Goal: Task Accomplishment & Management: Complete application form

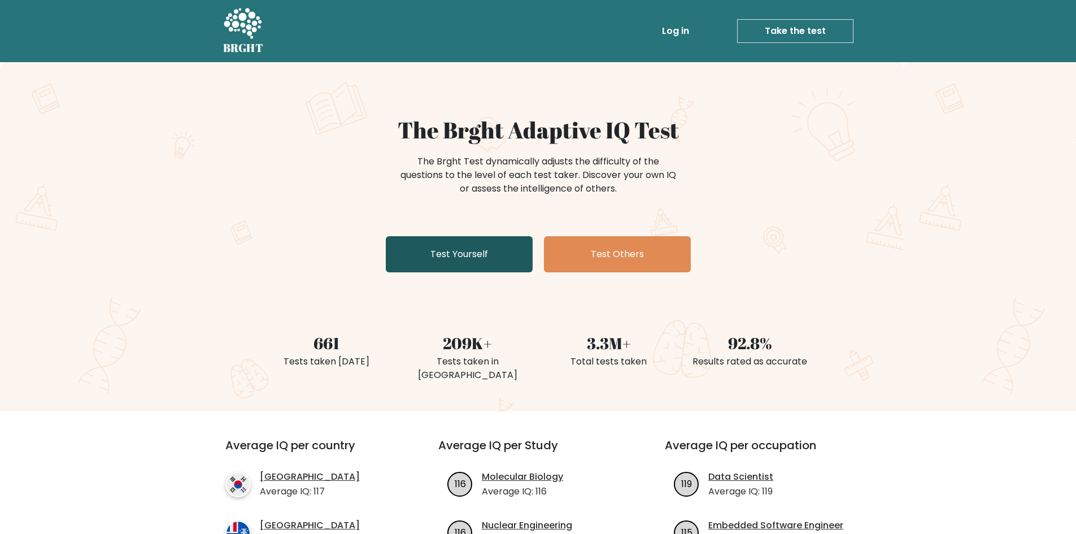
click at [490, 263] on link "Test Yourself" at bounding box center [459, 254] width 147 height 36
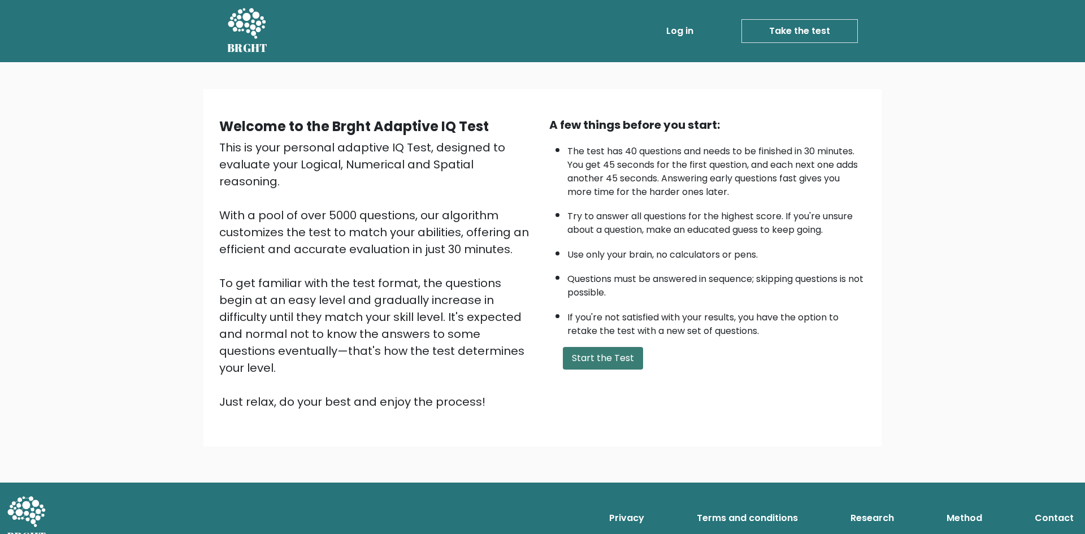
click at [610, 365] on button "Start the Test" at bounding box center [603, 358] width 80 height 23
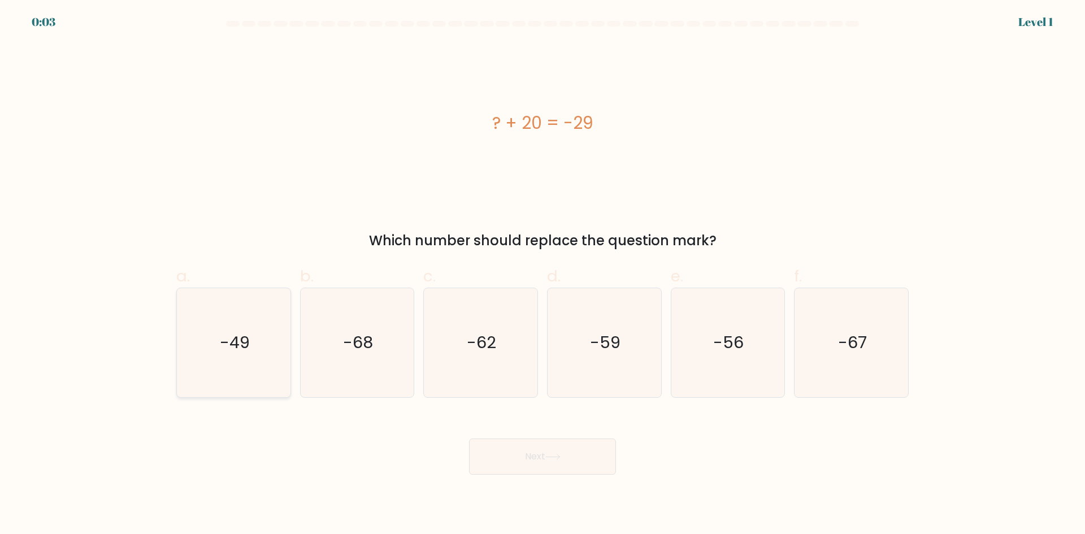
click at [263, 371] on icon "-49" at bounding box center [233, 342] width 109 height 109
click at [542, 275] on input "a. -49" at bounding box center [542, 270] width 1 height 7
radio input "true"
click at [591, 466] on button "Next" at bounding box center [542, 456] width 147 height 36
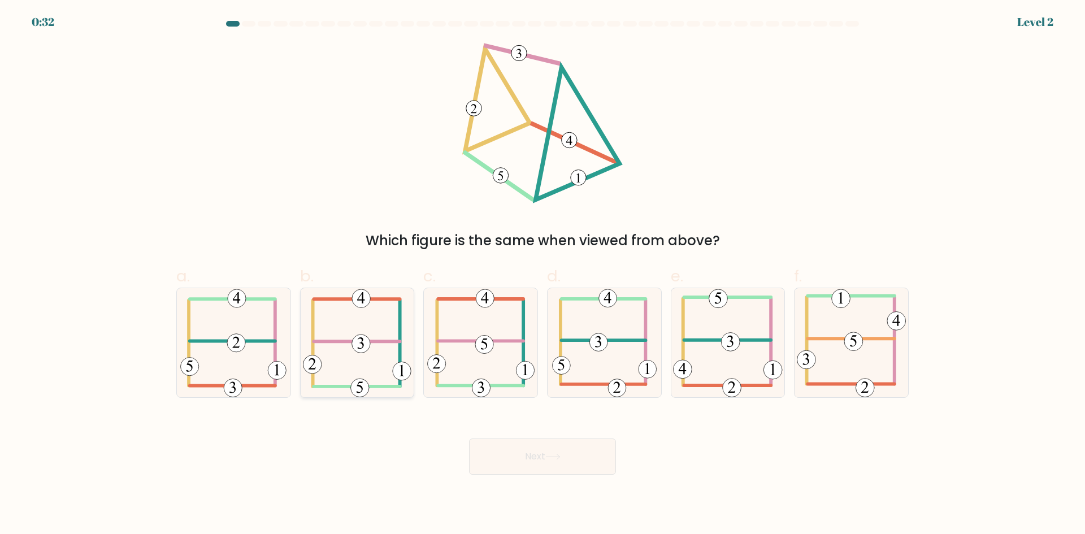
click at [350, 345] on icon at bounding box center [357, 342] width 108 height 109
click at [542, 275] on input "b." at bounding box center [542, 270] width 1 height 7
radio input "true"
click at [540, 449] on button "Next" at bounding box center [542, 456] width 147 height 36
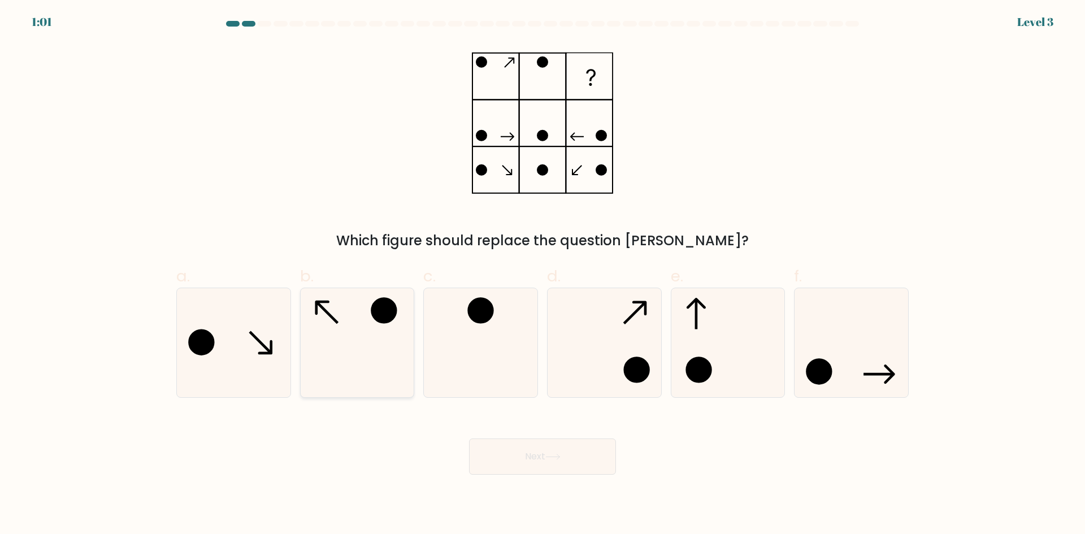
click at [383, 341] on icon at bounding box center [356, 342] width 109 height 109
click at [542, 275] on input "b." at bounding box center [542, 270] width 1 height 7
radio input "true"
click at [547, 468] on button "Next" at bounding box center [542, 456] width 147 height 36
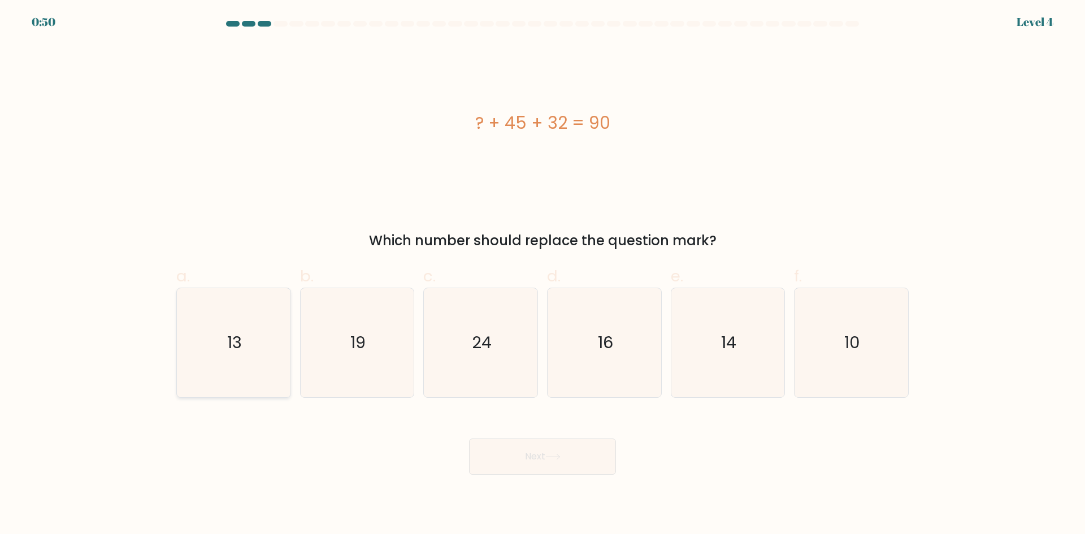
click at [256, 331] on icon "13" at bounding box center [233, 342] width 109 height 109
click at [542, 275] on input "a. 13" at bounding box center [542, 270] width 1 height 7
radio input "true"
click at [572, 473] on button "Next" at bounding box center [542, 456] width 147 height 36
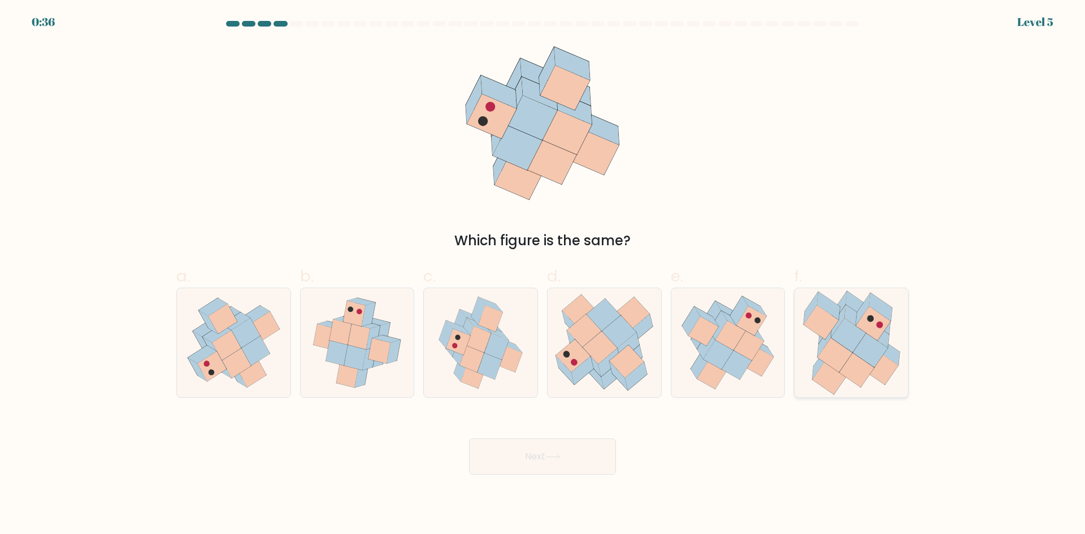
click at [877, 328] on icon at bounding box center [872, 323] width 34 height 34
click at [543, 275] on input "f." at bounding box center [542, 270] width 1 height 7
radio input "true"
click at [574, 465] on button "Next" at bounding box center [542, 456] width 147 height 36
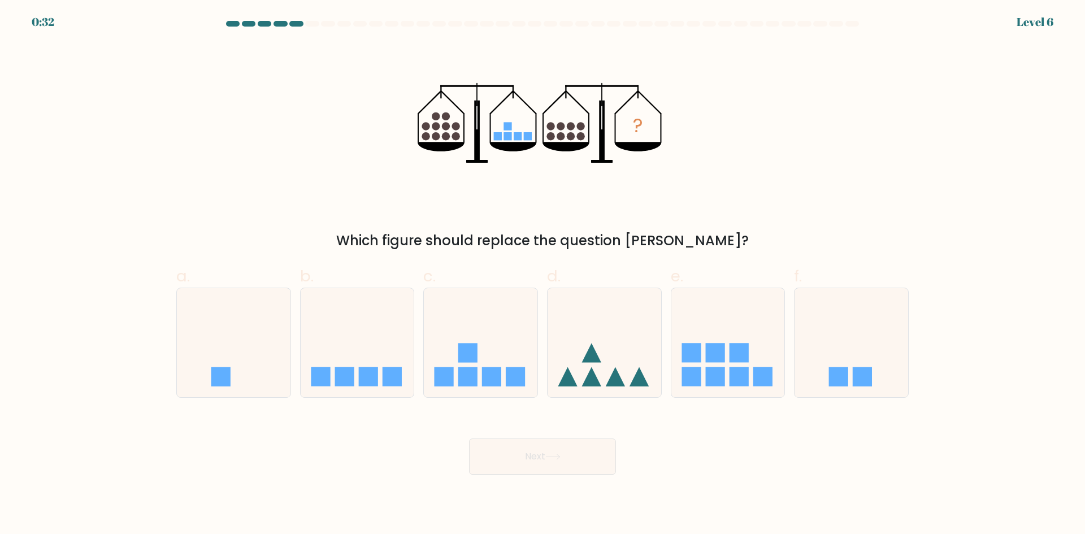
click at [574, 465] on button "Next" at bounding box center [542, 456] width 147 height 36
drag, startPoint x: 574, startPoint y: 465, endPoint x: 363, endPoint y: 185, distance: 350.9
click at [363, 185] on form at bounding box center [542, 248] width 1085 height 454
click at [353, 310] on icon at bounding box center [357, 342] width 114 height 94
click at [542, 275] on input "b." at bounding box center [542, 270] width 1 height 7
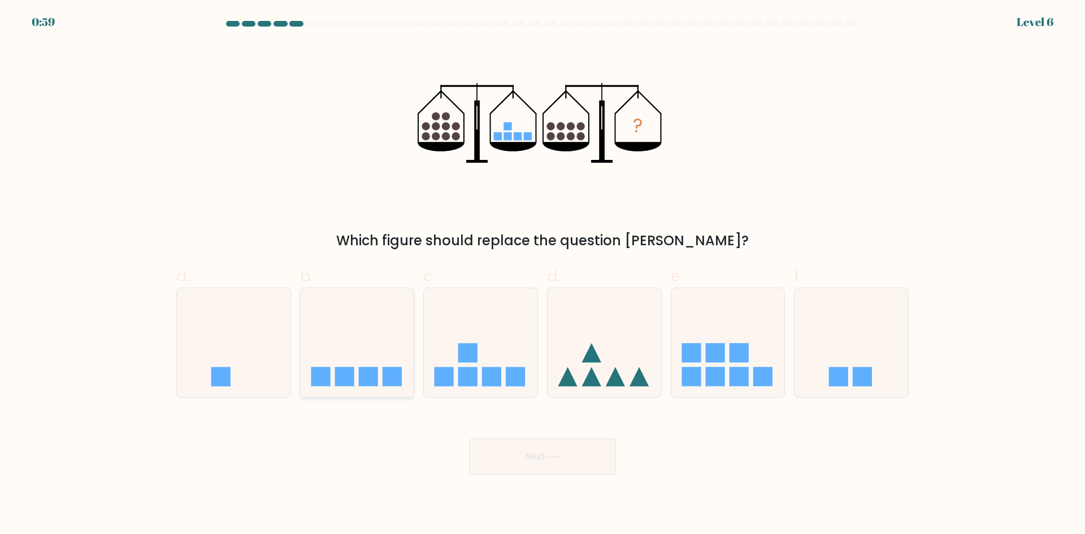
radio input "true"
click at [554, 456] on icon at bounding box center [553, 456] width 14 height 5
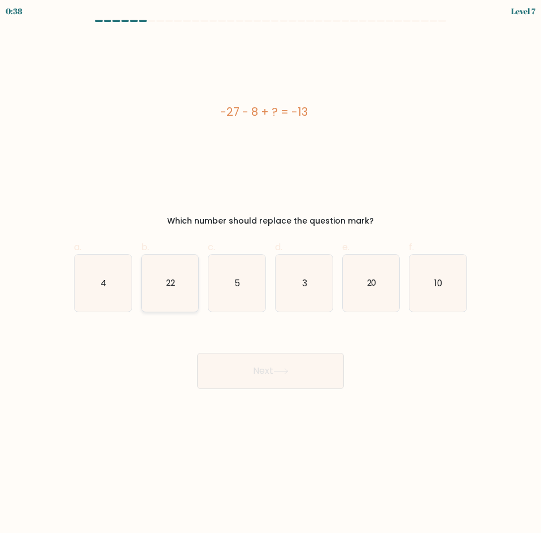
click at [182, 283] on icon "22" at bounding box center [170, 283] width 57 height 57
click at [271, 274] on input "b. 22" at bounding box center [271, 270] width 1 height 7
radio input "true"
click at [273, 375] on button "Next" at bounding box center [270, 371] width 147 height 36
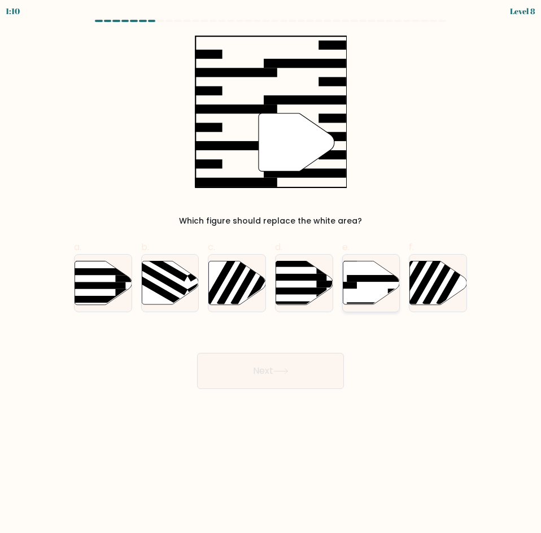
click at [359, 280] on rect at bounding box center [378, 278] width 62 height 7
click at [271, 274] on input "e." at bounding box center [271, 270] width 1 height 7
radio input "true"
click at [285, 372] on icon at bounding box center [280, 371] width 15 height 6
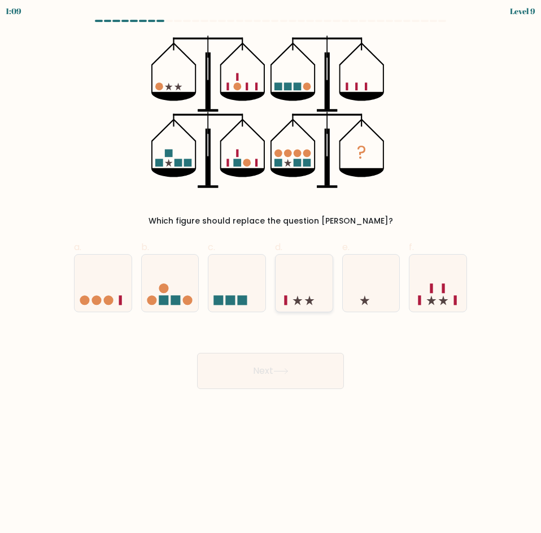
click at [277, 281] on icon at bounding box center [304, 283] width 57 height 47
click at [271, 274] on input "d." at bounding box center [271, 270] width 1 height 7
radio input "true"
click at [285, 367] on button "Next" at bounding box center [270, 371] width 147 height 36
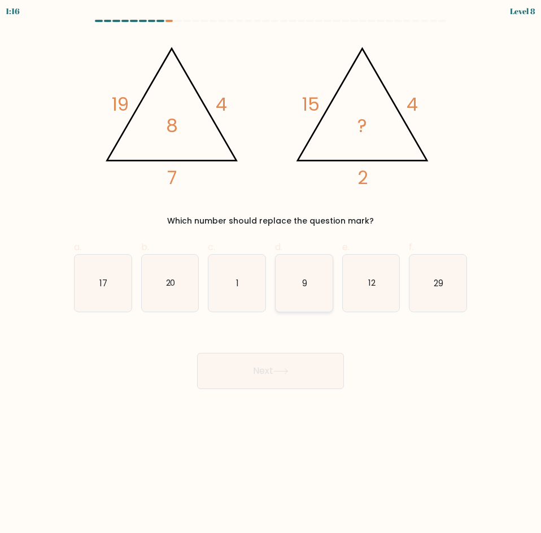
click at [311, 291] on icon "9" at bounding box center [304, 283] width 57 height 57
click at [271, 274] on input "d. 9" at bounding box center [271, 270] width 1 height 7
radio input "true"
click at [284, 383] on button "Next" at bounding box center [270, 371] width 147 height 36
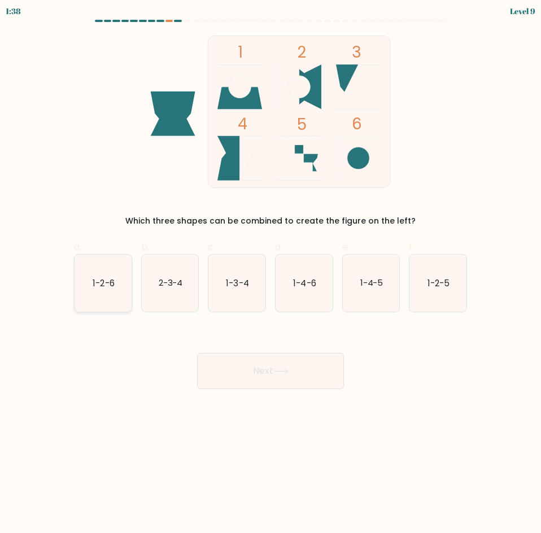
click at [101, 285] on text "1-2-6" at bounding box center [103, 283] width 21 height 12
click at [271, 274] on input "a. 1-2-6" at bounding box center [271, 270] width 1 height 7
radio input "true"
click at [305, 365] on button "Next" at bounding box center [270, 371] width 147 height 36
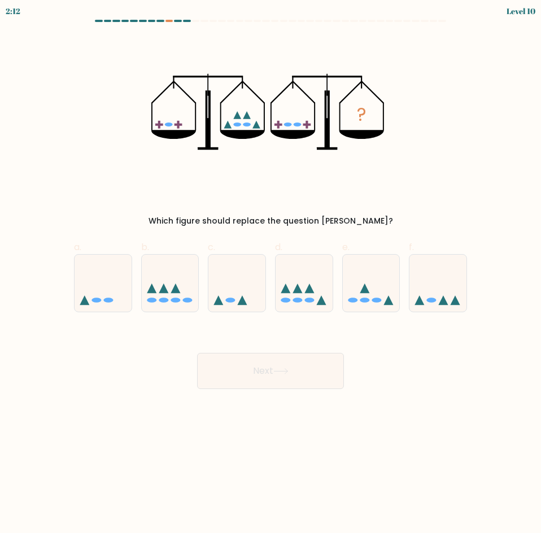
click at [172, 25] on div at bounding box center [270, 23] width 407 height 7
click at [169, 21] on div at bounding box center [170, 21] width 8 height 2
click at [175, 288] on icon at bounding box center [176, 289] width 10 height 10
click at [271, 274] on input "b." at bounding box center [271, 270] width 1 height 7
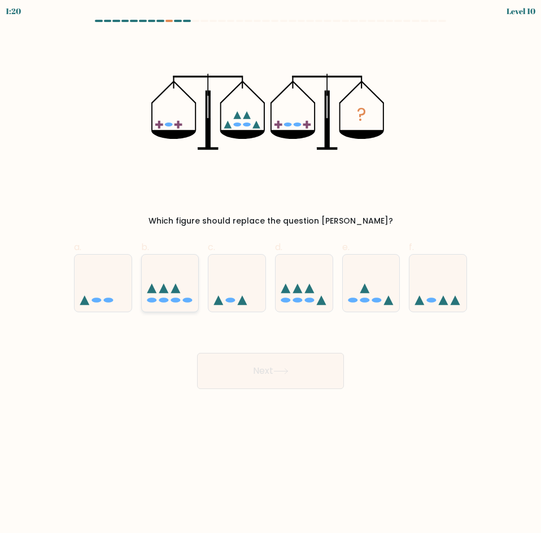
radio input "true"
click at [254, 368] on button "Next" at bounding box center [270, 371] width 147 height 36
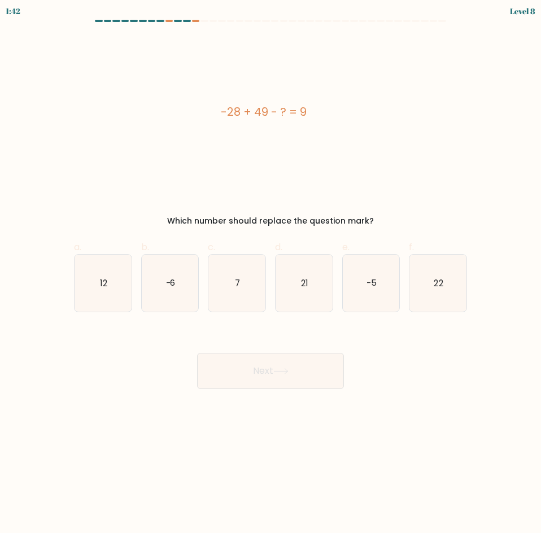
drag, startPoint x: 114, startPoint y: 285, endPoint x: 240, endPoint y: 411, distance: 178.9
click at [114, 285] on icon "12" at bounding box center [103, 283] width 57 height 57
click at [271, 274] on input "a. 12" at bounding box center [271, 270] width 1 height 7
radio input "true"
click at [285, 374] on icon at bounding box center [280, 371] width 15 height 6
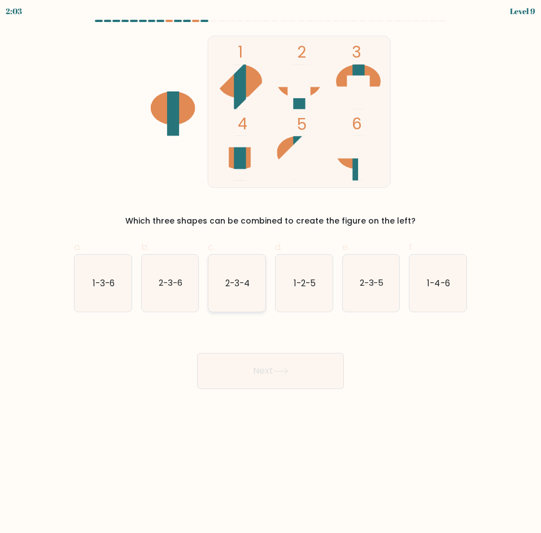
click at [236, 311] on icon "2-3-4" at bounding box center [236, 283] width 57 height 57
click at [271, 274] on input "c. 2-3-4" at bounding box center [271, 270] width 1 height 7
radio input "true"
click at [260, 372] on button "Next" at bounding box center [270, 371] width 147 height 36
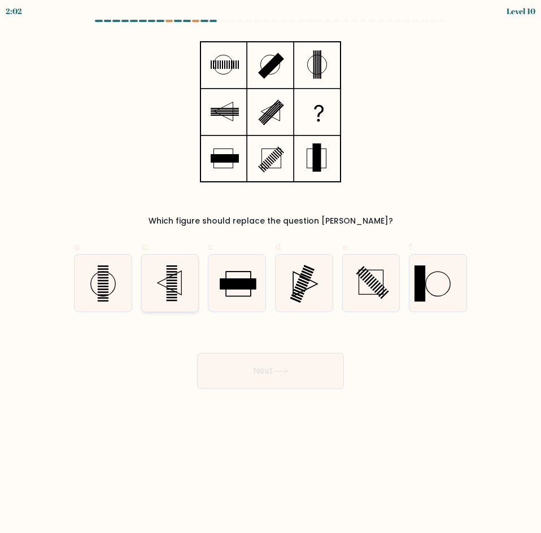
click at [174, 290] on icon at bounding box center [170, 283] width 57 height 57
click at [271, 274] on input "b." at bounding box center [271, 270] width 1 height 7
radio input "true"
click at [251, 378] on button "Next" at bounding box center [270, 371] width 147 height 36
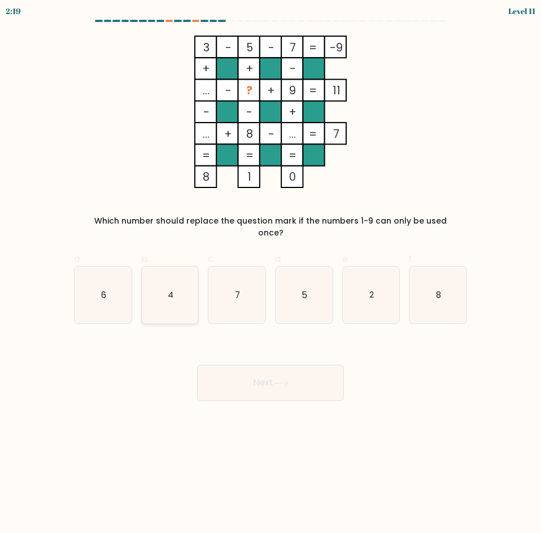
click at [169, 294] on icon "4" at bounding box center [170, 295] width 57 height 57
click at [271, 274] on input "b. 4" at bounding box center [271, 270] width 1 height 7
radio input "true"
click at [224, 291] on icon "7" at bounding box center [236, 295] width 57 height 57
click at [271, 274] on input "c. 7" at bounding box center [271, 270] width 1 height 7
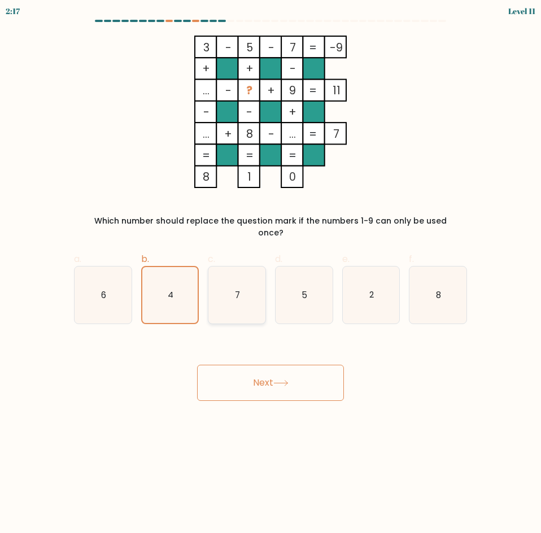
radio input "true"
click at [354, 289] on icon "2" at bounding box center [371, 295] width 57 height 57
click at [271, 274] on input "e. 2" at bounding box center [271, 270] width 1 height 7
radio input "true"
click at [280, 377] on button "Next" at bounding box center [270, 383] width 147 height 36
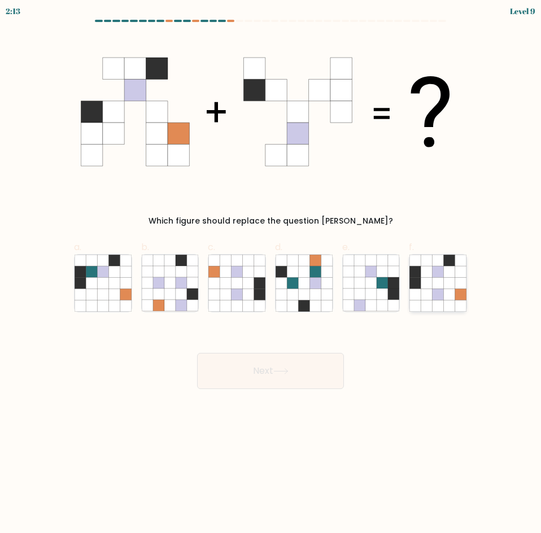
click at [429, 279] on icon at bounding box center [426, 282] width 11 height 11
click at [271, 274] on input "f." at bounding box center [271, 270] width 1 height 7
radio input "true"
click at [311, 372] on button "Next" at bounding box center [270, 371] width 147 height 36
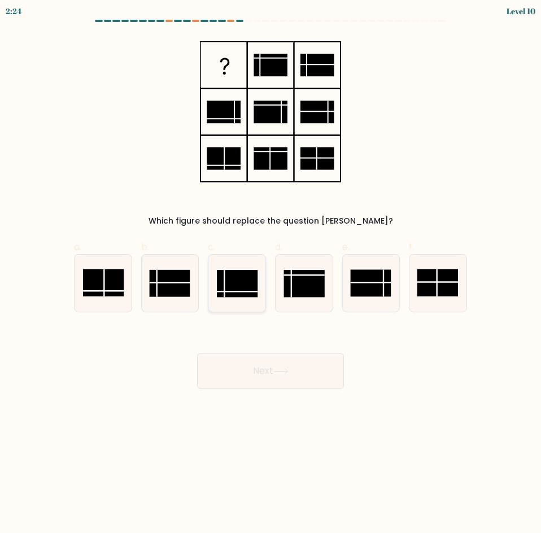
drag, startPoint x: 225, startPoint y: 255, endPoint x: 226, endPoint y: 283, distance: 27.7
click at [225, 268] on icon at bounding box center [236, 283] width 57 height 57
click at [271, 268] on input "c." at bounding box center [271, 270] width 1 height 7
radio input "true"
click at [254, 372] on button "Next" at bounding box center [270, 371] width 147 height 36
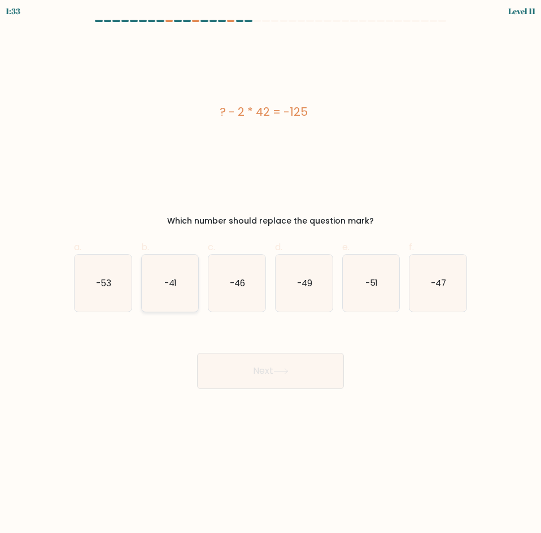
click at [187, 280] on icon "-41" at bounding box center [170, 283] width 57 height 57
click at [271, 274] on input "b. -41" at bounding box center [271, 270] width 1 height 7
radio input "true"
click at [254, 374] on button "Next" at bounding box center [270, 371] width 147 height 36
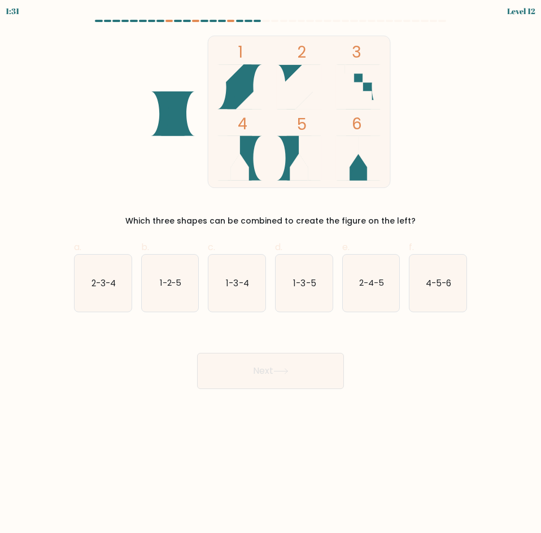
click at [233, 83] on icon at bounding box center [234, 86] width 35 height 45
click at [171, 288] on text "1-2-5" at bounding box center [170, 283] width 22 height 12
click at [271, 274] on input "b. 1-2-5" at bounding box center [271, 270] width 1 height 7
radio input "true"
click at [223, 372] on button "Next" at bounding box center [270, 371] width 147 height 36
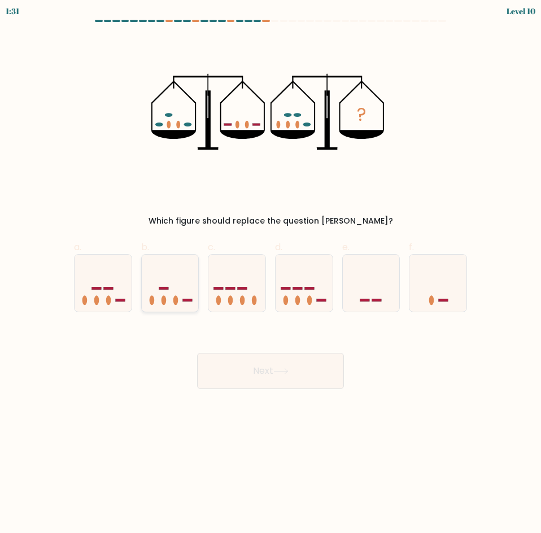
click at [178, 304] on icon at bounding box center [170, 283] width 57 height 47
click at [271, 274] on input "b." at bounding box center [271, 270] width 1 height 7
radio input "true"
click at [263, 372] on button "Next" at bounding box center [270, 371] width 147 height 36
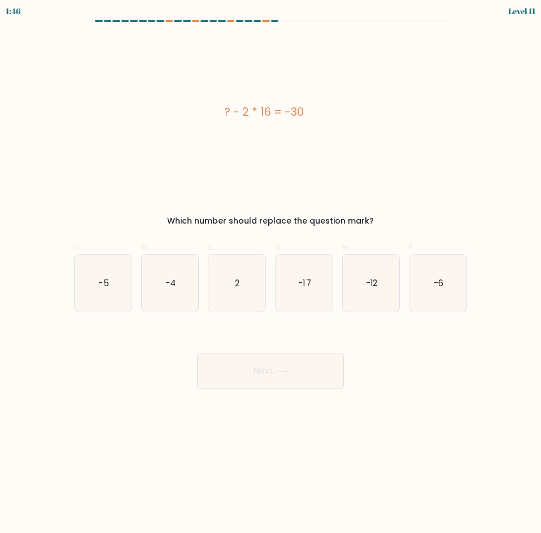
drag, startPoint x: 247, startPoint y: 280, endPoint x: 239, endPoint y: 314, distance: 34.7
click at [247, 280] on icon "2" at bounding box center [236, 283] width 57 height 57
click at [271, 274] on input "c. 2" at bounding box center [271, 270] width 1 height 7
radio input "true"
click at [255, 370] on button "Next" at bounding box center [270, 371] width 147 height 36
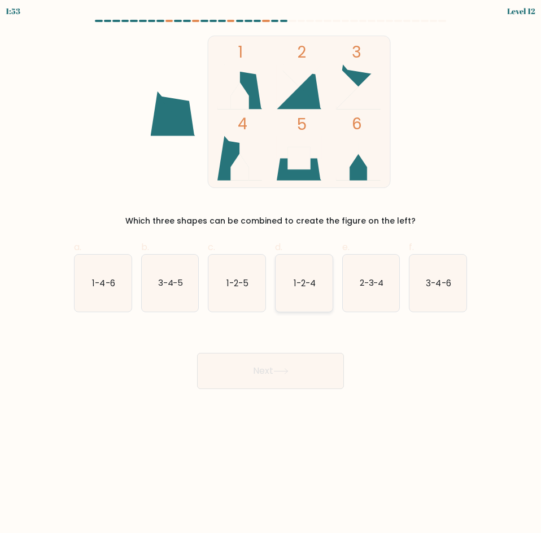
click at [324, 280] on icon "1-2-4" at bounding box center [304, 283] width 57 height 57
click at [271, 274] on input "d. 1-2-4" at bounding box center [271, 270] width 1 height 7
radio input "true"
click at [324, 393] on body "1:53 Level 12" at bounding box center [270, 266] width 541 height 533
click at [312, 369] on button "Next" at bounding box center [270, 371] width 147 height 36
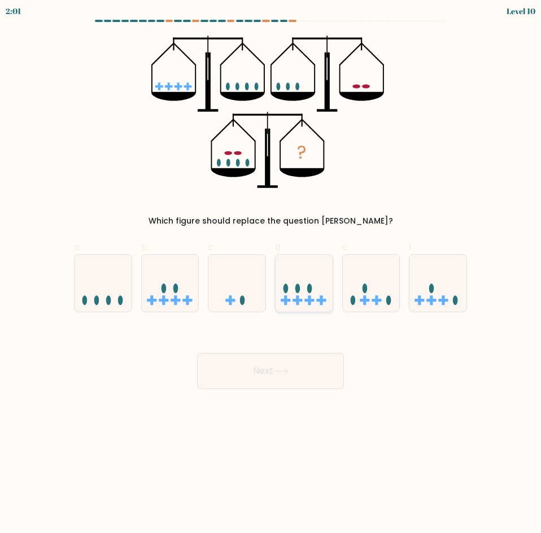
click at [298, 281] on icon at bounding box center [304, 283] width 57 height 47
click at [271, 274] on input "d." at bounding box center [271, 270] width 1 height 7
radio input "true"
click at [294, 366] on button "Next" at bounding box center [270, 371] width 147 height 36
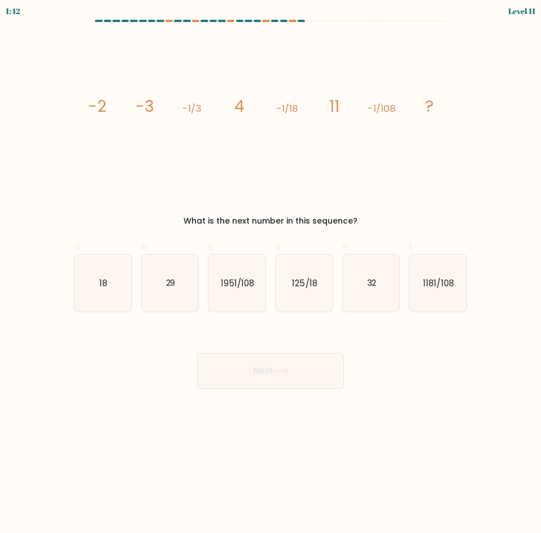
drag, startPoint x: 107, startPoint y: 290, endPoint x: 155, endPoint y: 320, distance: 56.3
click at [107, 290] on icon "18" at bounding box center [103, 283] width 57 height 57
click at [271, 274] on input "a. 18" at bounding box center [271, 270] width 1 height 7
radio input "true"
click at [284, 367] on button "Next" at bounding box center [270, 371] width 147 height 36
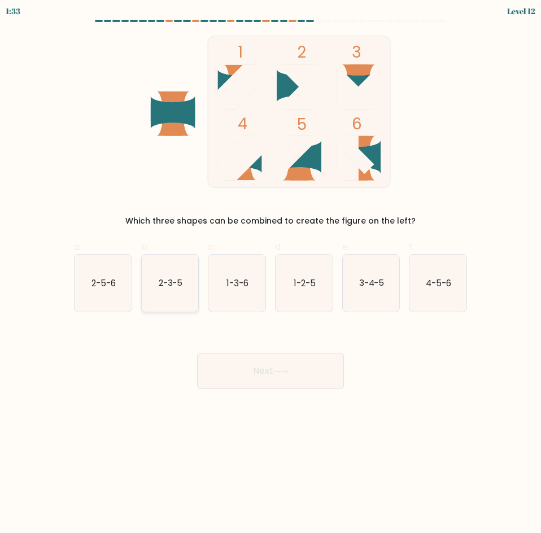
click at [162, 282] on text "2-3-5" at bounding box center [170, 283] width 24 height 12
click at [271, 274] on input "b. 2-3-5" at bounding box center [271, 270] width 1 height 7
radio input "true"
click at [285, 373] on icon at bounding box center [280, 371] width 15 height 6
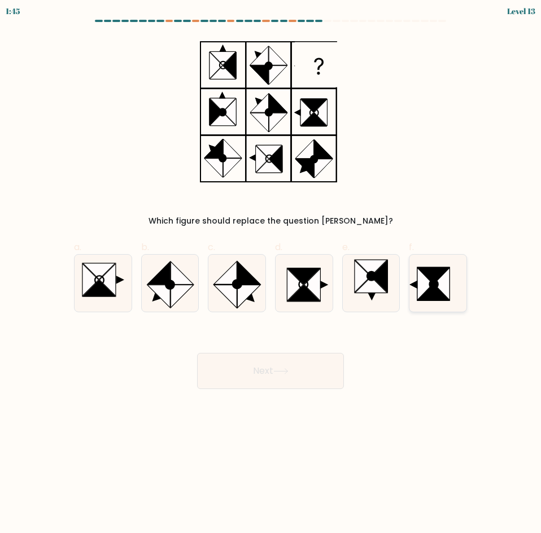
click at [432, 287] on icon at bounding box center [434, 284] width 8 height 9
click at [271, 274] on input "f." at bounding box center [271, 270] width 1 height 7
radio input "true"
click at [287, 373] on icon at bounding box center [280, 371] width 15 height 6
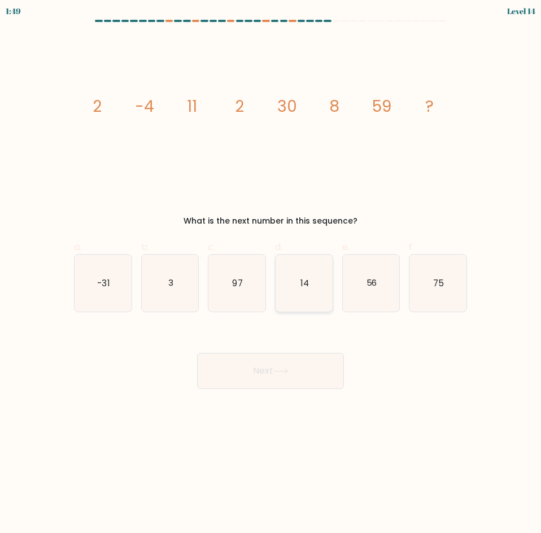
click at [323, 278] on icon "14" at bounding box center [304, 283] width 57 height 57
click at [271, 274] on input "d. 14" at bounding box center [271, 270] width 1 height 7
radio input "true"
click at [311, 377] on button "Next" at bounding box center [270, 371] width 147 height 36
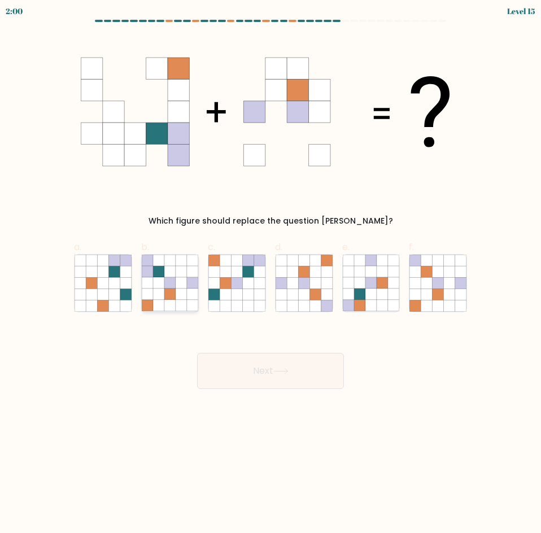
click at [179, 293] on icon at bounding box center [181, 294] width 11 height 11
click at [271, 274] on input "b." at bounding box center [271, 270] width 1 height 7
radio input "true"
click at [297, 369] on button "Next" at bounding box center [270, 371] width 147 height 36
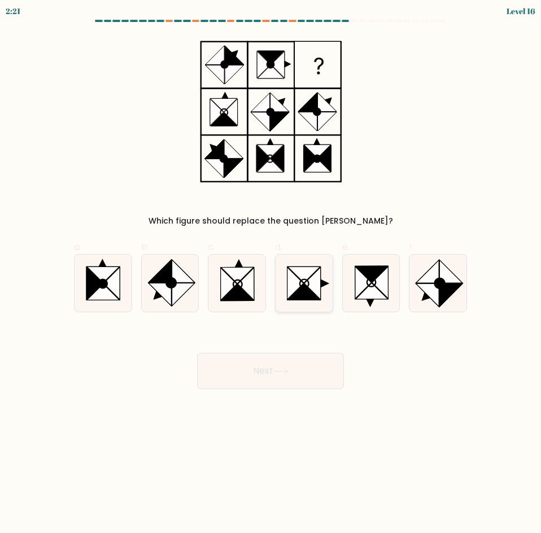
click at [310, 284] on icon at bounding box center [312, 283] width 16 height 32
click at [271, 274] on input "d." at bounding box center [271, 270] width 1 height 7
radio input "true"
click at [312, 368] on button "Next" at bounding box center [270, 371] width 147 height 36
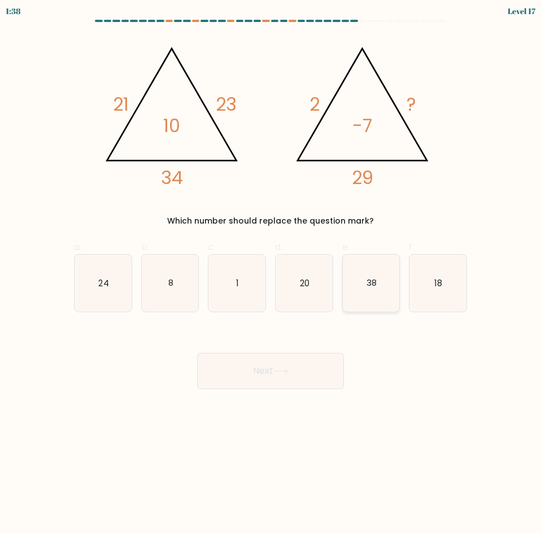
click at [380, 274] on icon "38" at bounding box center [371, 283] width 57 height 57
click at [271, 274] on input "e. 38" at bounding box center [271, 270] width 1 height 7
radio input "true"
click at [256, 376] on button "Next" at bounding box center [270, 371] width 147 height 36
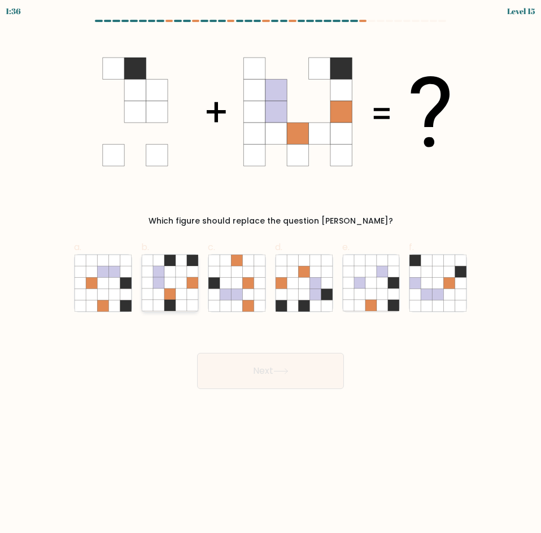
click at [186, 300] on icon at bounding box center [181, 305] width 11 height 11
click at [271, 274] on input "b." at bounding box center [271, 270] width 1 height 7
radio input "true"
click at [98, 284] on icon at bounding box center [102, 282] width 11 height 11
click at [271, 274] on input "a." at bounding box center [271, 270] width 1 height 7
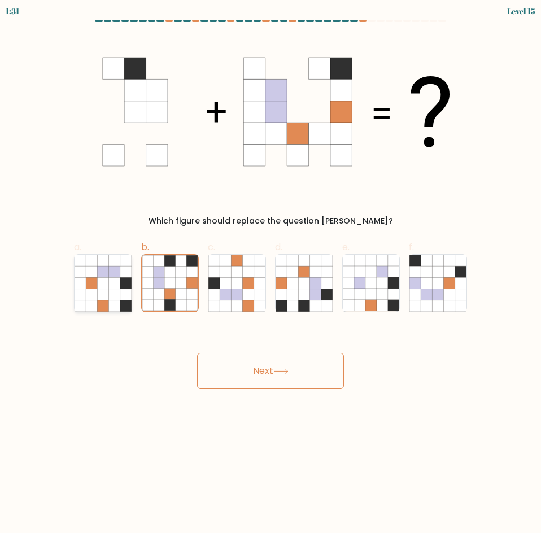
radio input "true"
click at [299, 374] on button "Next" at bounding box center [270, 371] width 147 height 36
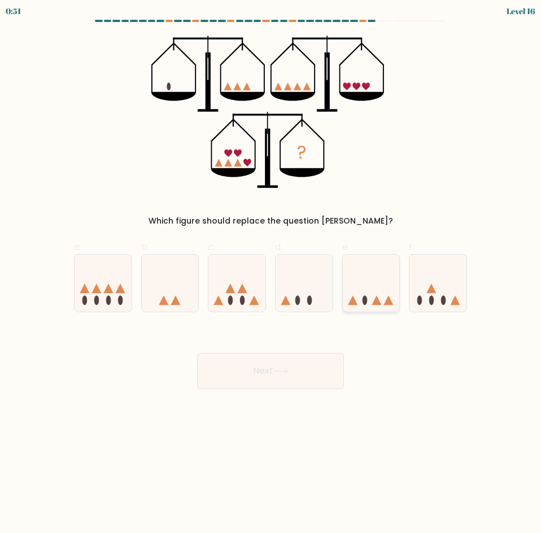
click at [384, 289] on icon at bounding box center [371, 283] width 57 height 47
click at [271, 274] on input "e." at bounding box center [271, 270] width 1 height 7
radio input "true"
click at [316, 368] on button "Next" at bounding box center [270, 371] width 147 height 36
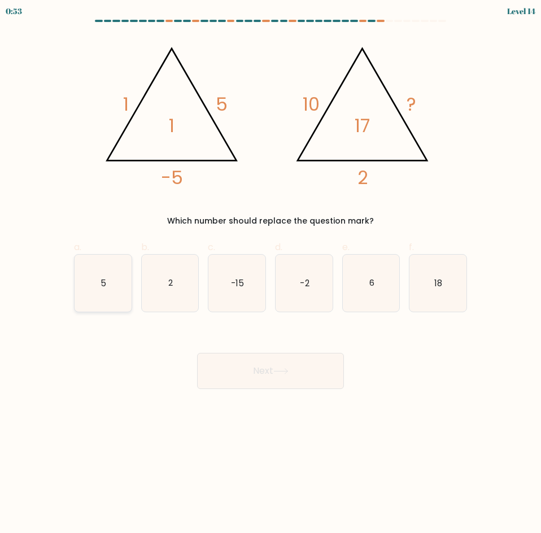
drag, startPoint x: 106, startPoint y: 293, endPoint x: 115, endPoint y: 300, distance: 11.6
click at [106, 291] on icon "5" at bounding box center [103, 283] width 57 height 57
click at [271, 274] on input "a. 5" at bounding box center [271, 270] width 1 height 7
radio input "true"
click at [264, 368] on button "Next" at bounding box center [270, 371] width 147 height 36
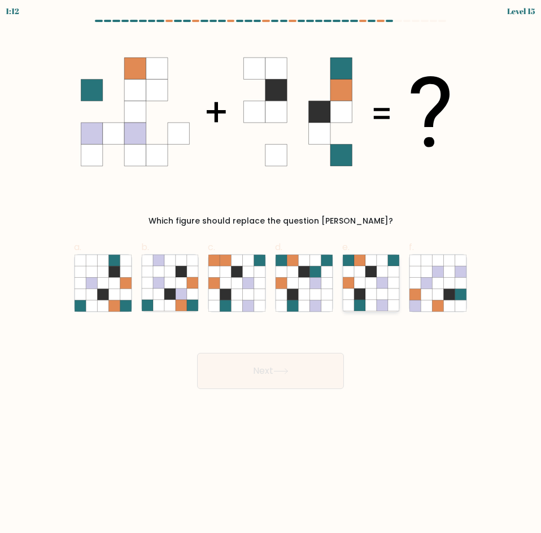
click at [380, 276] on icon at bounding box center [382, 271] width 11 height 11
click at [271, 274] on input "e." at bounding box center [271, 270] width 1 height 7
radio input "true"
click at [290, 378] on button "Next" at bounding box center [270, 371] width 147 height 36
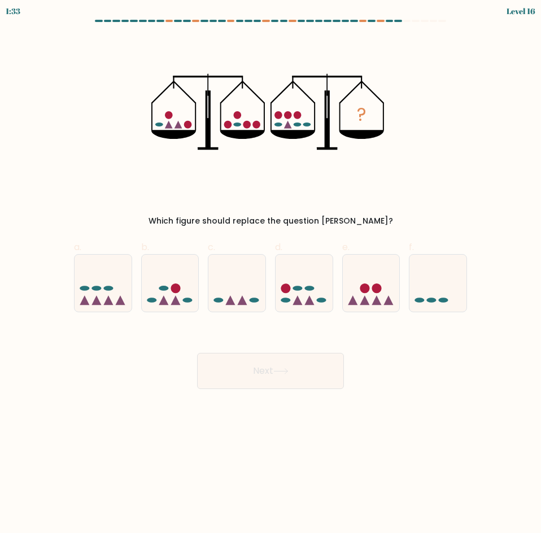
click at [338, 288] on div "e." at bounding box center [371, 277] width 67 height 72
click at [306, 291] on icon at bounding box center [304, 283] width 57 height 47
click at [271, 274] on input "d." at bounding box center [271, 270] width 1 height 7
radio input "true"
click at [298, 367] on button "Next" at bounding box center [270, 371] width 147 height 36
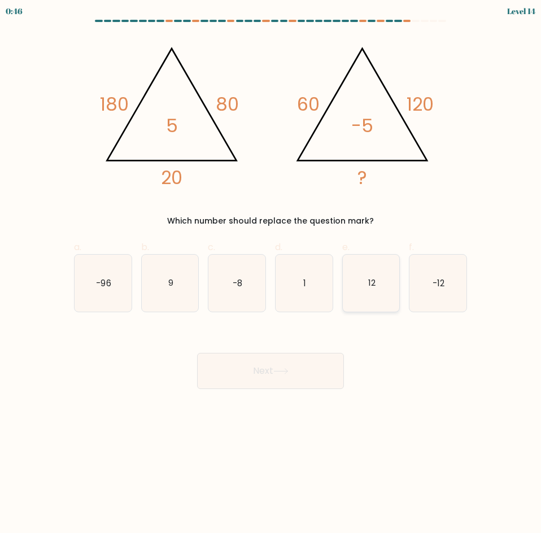
click at [365, 283] on icon "12" at bounding box center [371, 283] width 57 height 57
click at [271, 274] on input "e. 12" at bounding box center [271, 270] width 1 height 7
radio input "true"
click at [271, 374] on button "Next" at bounding box center [270, 371] width 147 height 36
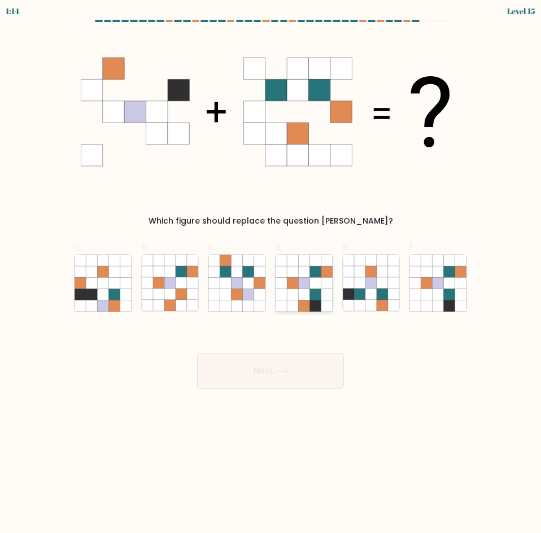
click at [325, 304] on icon at bounding box center [326, 305] width 11 height 11
click at [271, 274] on input "d." at bounding box center [271, 270] width 1 height 7
radio input "true"
click at [324, 372] on button "Next" at bounding box center [270, 371] width 147 height 36
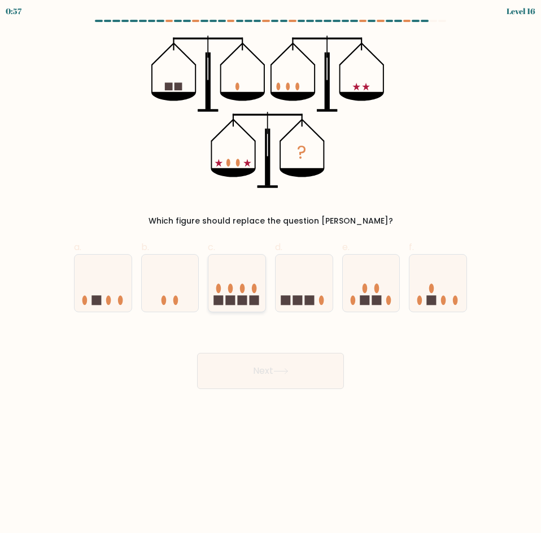
click at [255, 285] on ellipse at bounding box center [254, 289] width 5 height 10
click at [271, 274] on input "c." at bounding box center [271, 270] width 1 height 7
radio input "true"
click at [270, 377] on button "Next" at bounding box center [270, 371] width 147 height 36
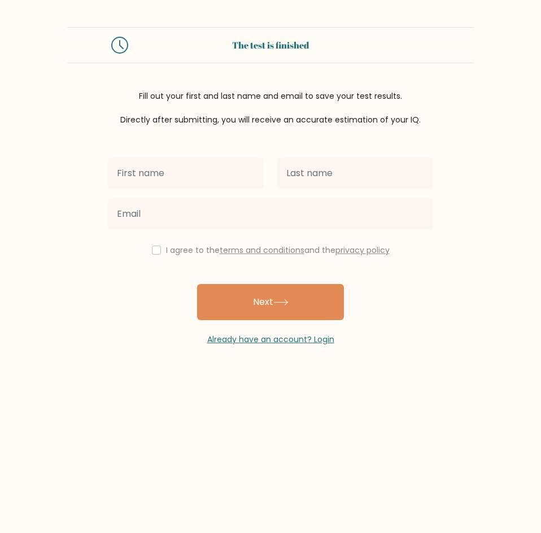
click at [208, 181] on input "text" at bounding box center [186, 174] width 156 height 32
type input "r"
type input "Raizal"
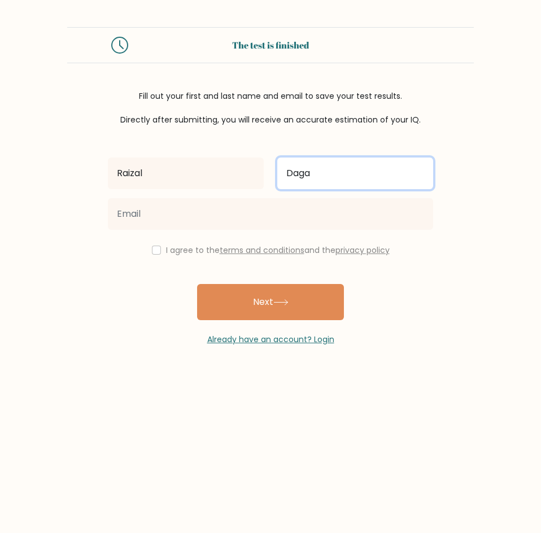
type input "Daga"
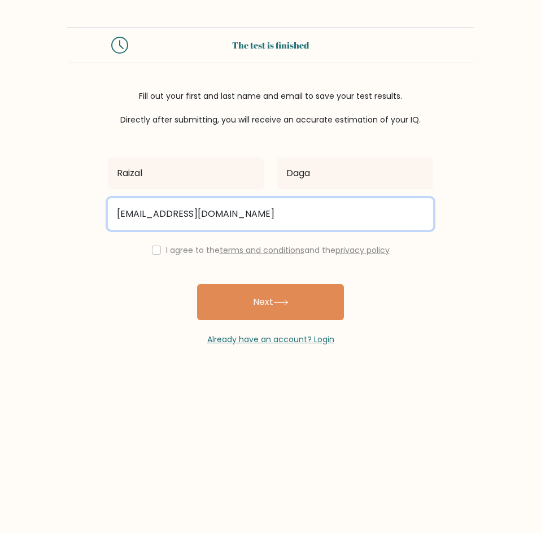
type input "daga.raizalmel@gmail.com"
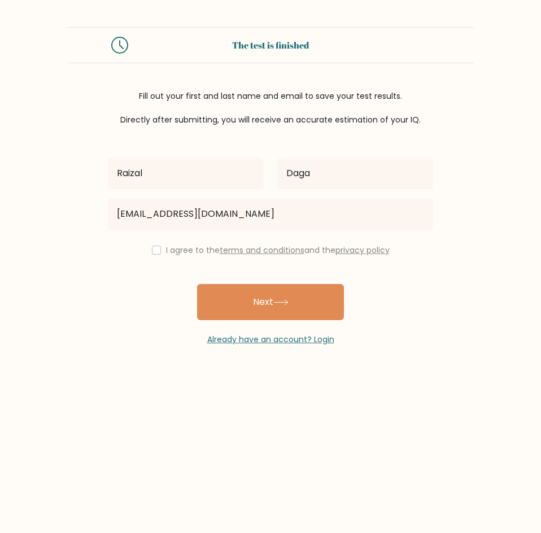
click at [149, 250] on div "I agree to the terms and conditions and the privacy policy" at bounding box center [270, 250] width 339 height 14
click at [155, 247] on input "checkbox" at bounding box center [156, 250] width 9 height 9
checkbox input "true"
click at [268, 281] on div "Raizal Daga daga.raizalmel@gmail.com I agree to the terms and conditions and th…" at bounding box center [270, 236] width 339 height 220
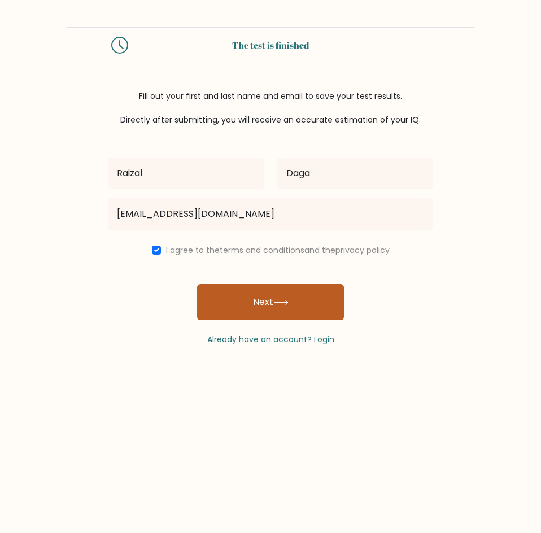
click at [272, 291] on button "Next" at bounding box center [270, 302] width 147 height 36
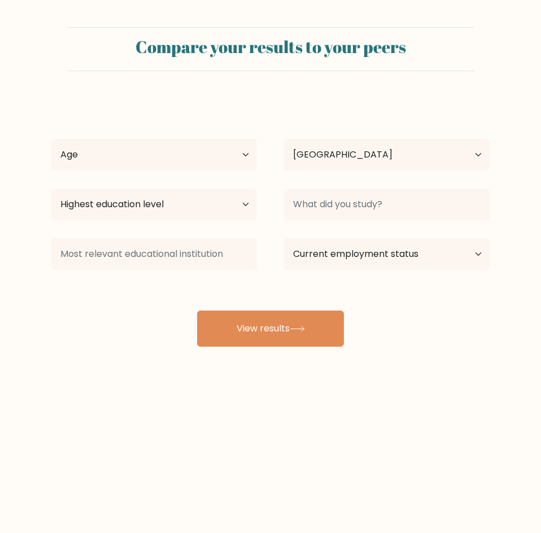
select select "PH"
click at [204, 139] on select "Age Under [DEMOGRAPHIC_DATA] [DEMOGRAPHIC_DATA] [DEMOGRAPHIC_DATA] [DEMOGRAPHIC…" at bounding box center [154, 155] width 206 height 32
select select "18_24"
click at [51, 139] on select "Age Under [DEMOGRAPHIC_DATA] [DEMOGRAPHIC_DATA] [DEMOGRAPHIC_DATA] [DEMOGRAPHIC…" at bounding box center [154, 155] width 206 height 32
click at [232, 205] on select "Highest education level No schooling Primary Lower Secondary Upper Secondary Oc…" at bounding box center [154, 205] width 206 height 32
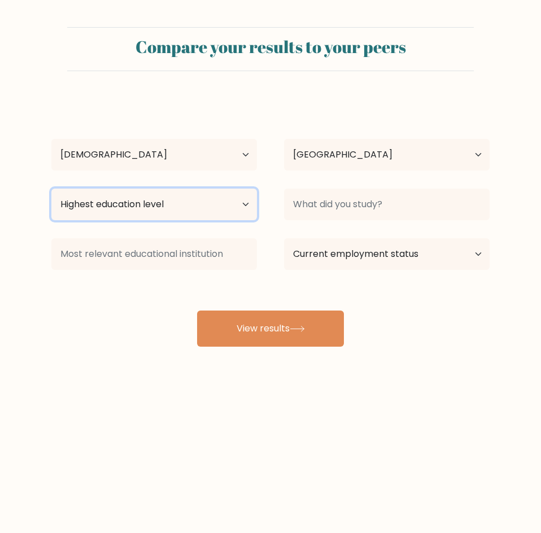
select select "bachelors_degree"
click at [51, 189] on select "Highest education level No schooling Primary Lower Secondary Upper Secondary Oc…" at bounding box center [154, 205] width 206 height 32
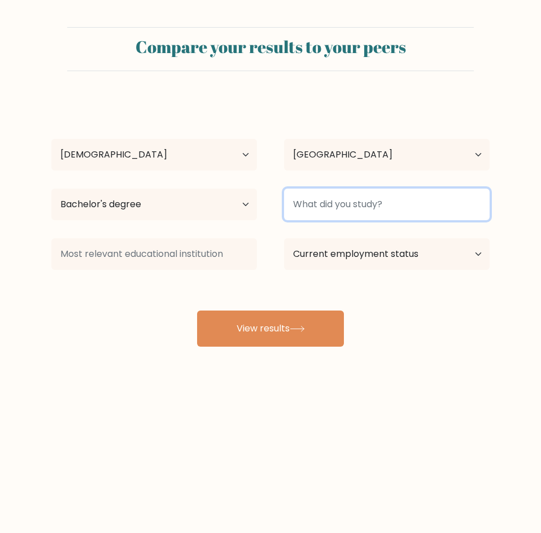
click at [343, 193] on input at bounding box center [387, 205] width 206 height 32
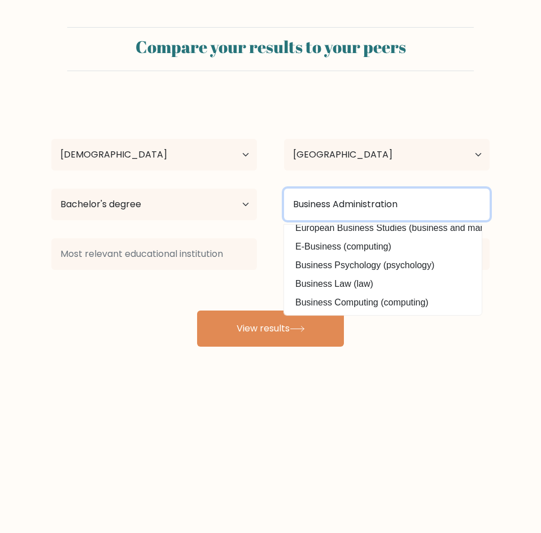
scroll to position [110, 0]
drag, startPoint x: 426, startPoint y: 211, endPoint x: 174, endPoint y: 247, distance: 254.4
click at [174, 247] on div "[PERSON_NAME] Age Under [DEMOGRAPHIC_DATA] [DEMOGRAPHIC_DATA] [DEMOGRAPHIC_DATA…" at bounding box center [271, 222] width 452 height 249
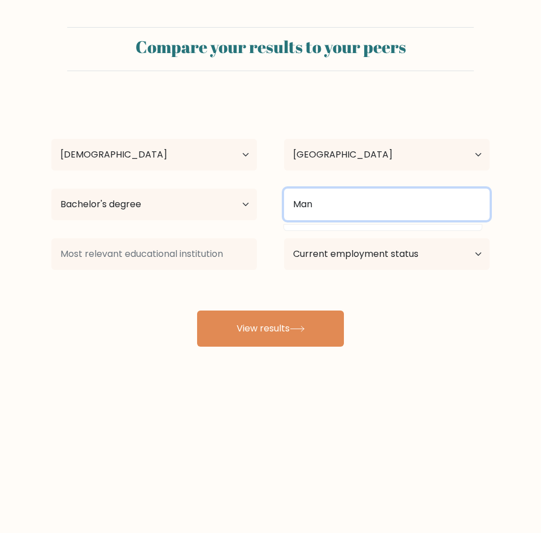
scroll to position [0, 0]
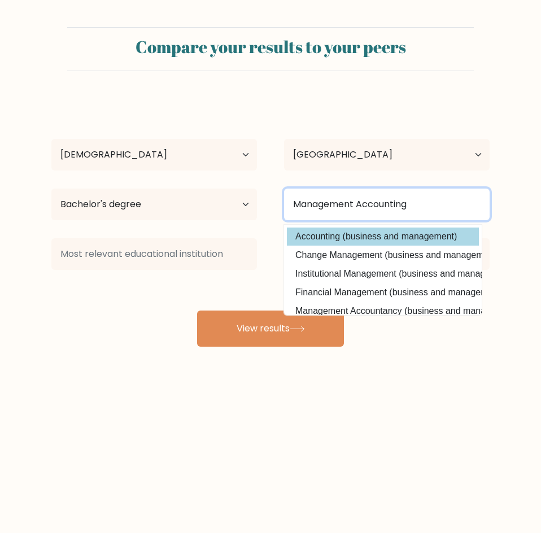
type input "Management Accounting"
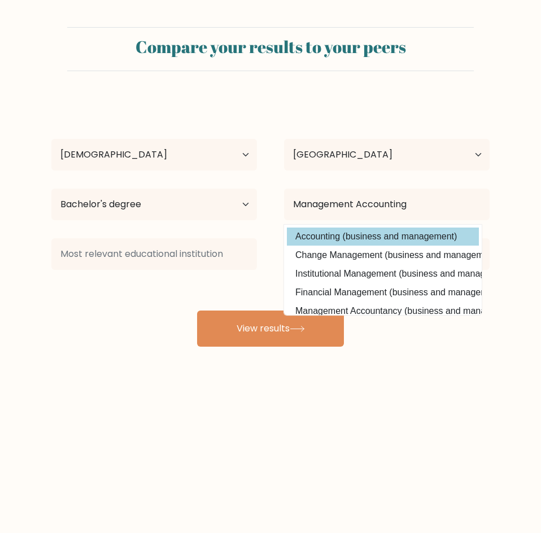
click at [440, 234] on div "[PERSON_NAME] Age Under [DEMOGRAPHIC_DATA] [DEMOGRAPHIC_DATA] [DEMOGRAPHIC_DATA…" at bounding box center [271, 222] width 452 height 249
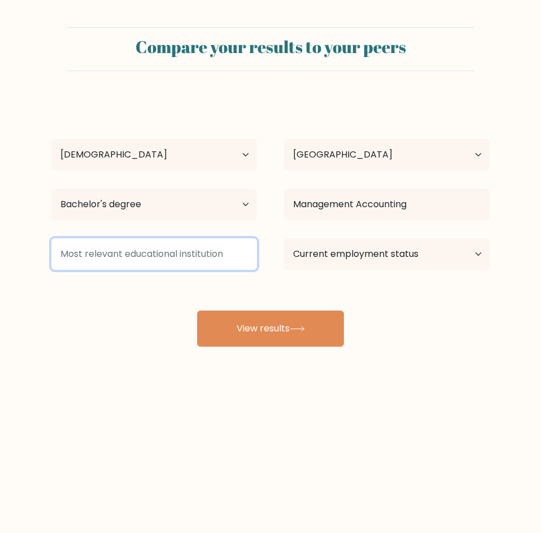
click at [228, 257] on input at bounding box center [154, 254] width 206 height 32
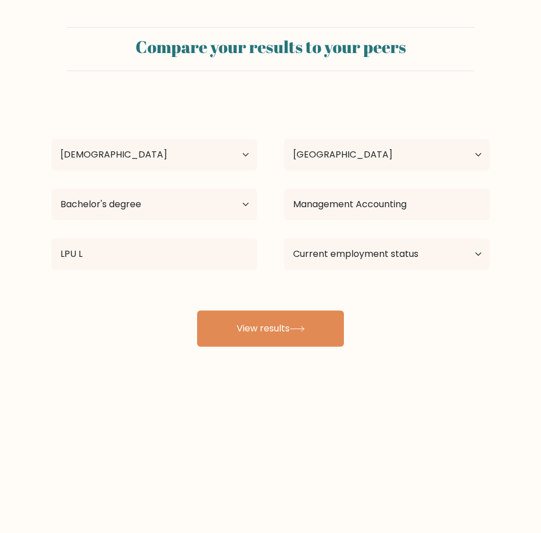
drag, startPoint x: 208, startPoint y: 294, endPoint x: 186, endPoint y: 272, distance: 31.2
click at [206, 297] on div "[PERSON_NAME] Age Under [DEMOGRAPHIC_DATA] [DEMOGRAPHIC_DATA] [DEMOGRAPHIC_DATA…" at bounding box center [271, 222] width 452 height 249
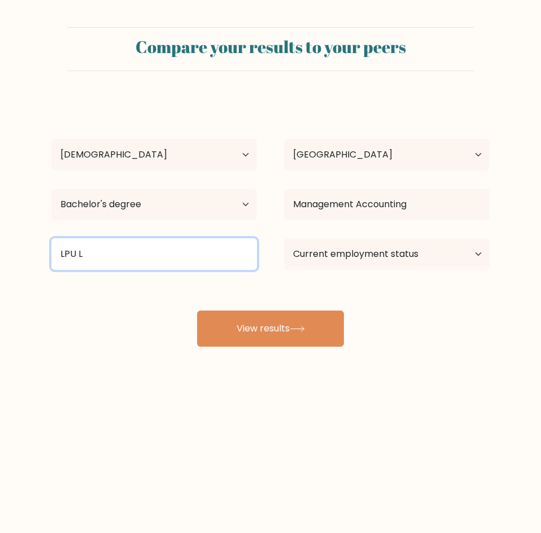
click at [181, 257] on input "LPU L" at bounding box center [154, 254] width 206 height 32
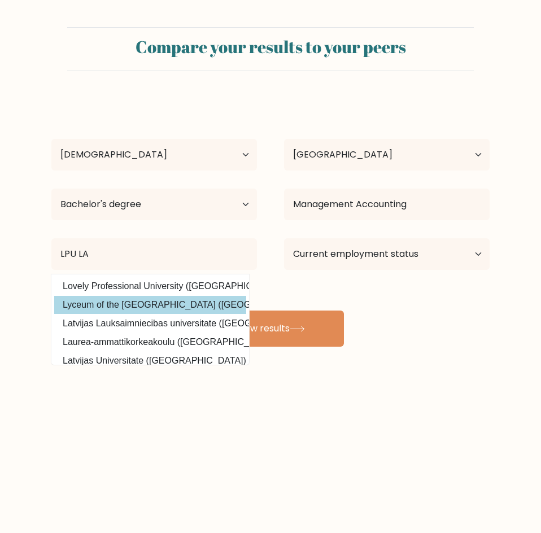
click at [189, 308] on div "[PERSON_NAME] Age Under [DEMOGRAPHIC_DATA] [DEMOGRAPHIC_DATA] [DEMOGRAPHIC_DATA…" at bounding box center [271, 222] width 452 height 249
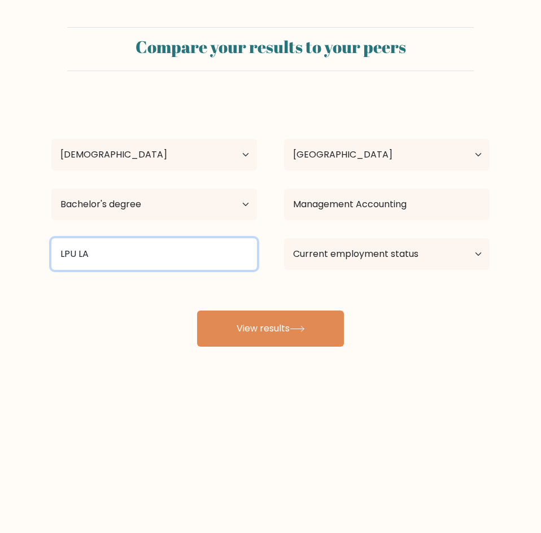
click at [172, 260] on input "LPU LA" at bounding box center [154, 254] width 206 height 32
click at [171, 260] on input "LPU LA" at bounding box center [154, 254] width 206 height 32
click at [170, 262] on input "LPU LA" at bounding box center [154, 254] width 206 height 32
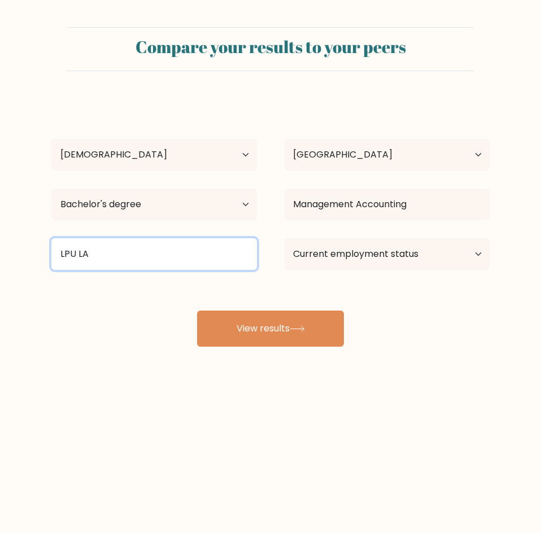
click at [170, 263] on input "LPU LA" at bounding box center [154, 254] width 206 height 32
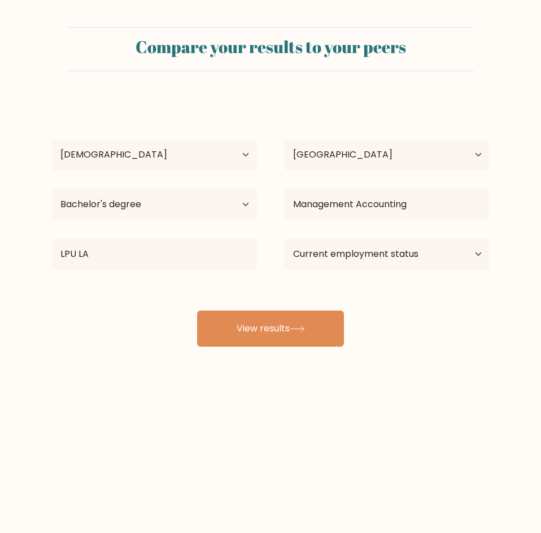
drag, startPoint x: 140, startPoint y: 315, endPoint x: 140, endPoint y: 301, distance: 13.6
click at [140, 311] on div "Raizal Daga Age Under 18 years old 18-24 years old 25-34 years old 35-44 years …" at bounding box center [271, 222] width 452 height 249
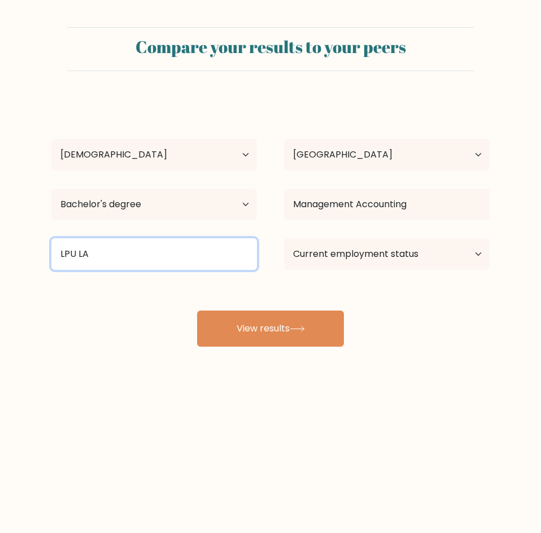
click at [143, 251] on input "LPU LA" at bounding box center [154, 254] width 206 height 32
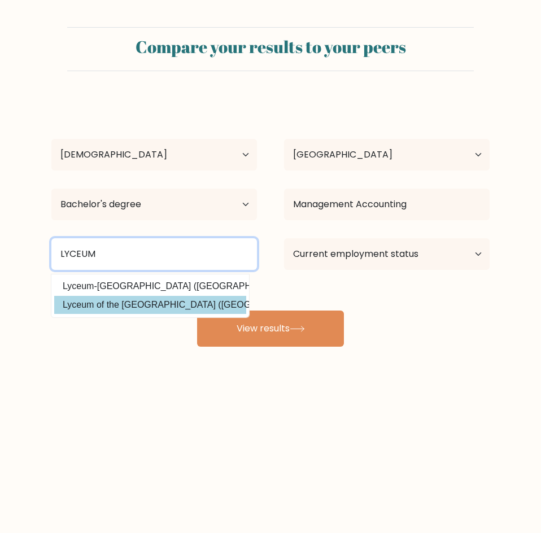
type input "LYCEUM"
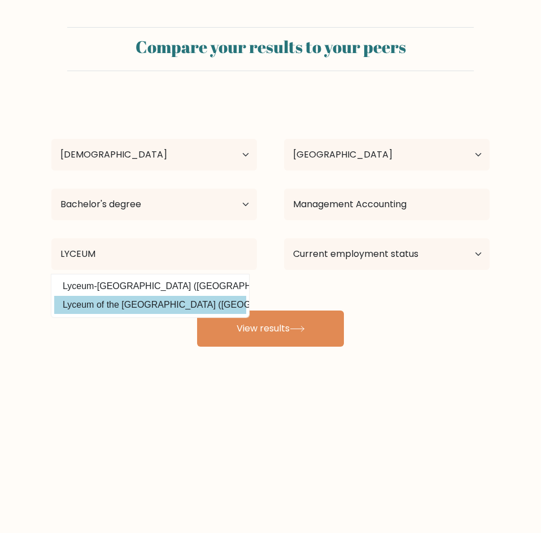
click at [163, 300] on div "Raizal Daga Age Under 18 years old 18-24 years old 25-34 years old 35-44 years …" at bounding box center [271, 222] width 452 height 249
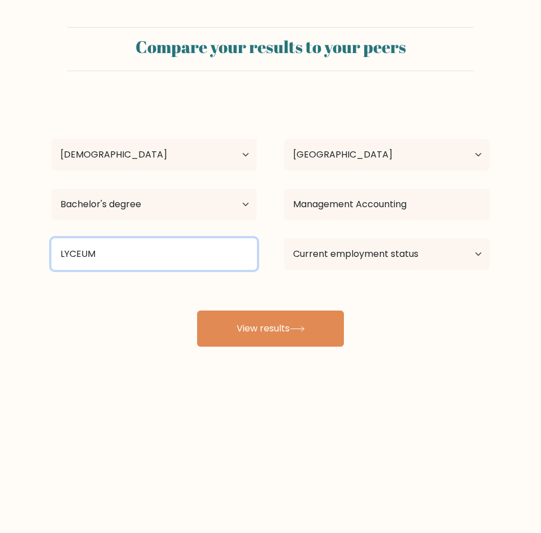
click at [166, 259] on input "LYCEUM" at bounding box center [154, 254] width 206 height 32
click at [167, 258] on input "LYCEUM" at bounding box center [154, 254] width 206 height 32
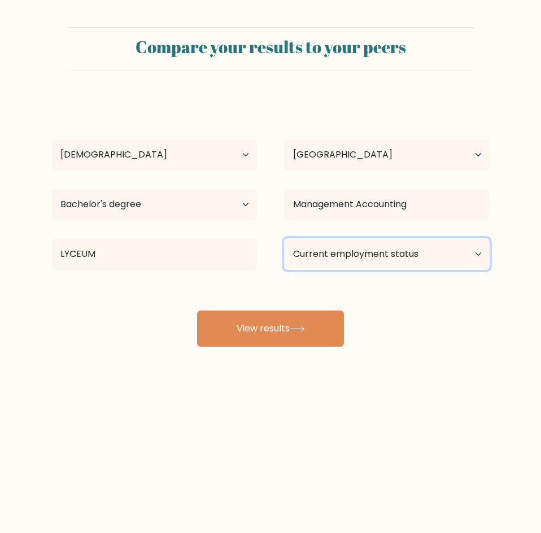
click at [356, 256] on select "Current employment status Employed Student Retired Other / prefer not to answer" at bounding box center [387, 254] width 206 height 32
select select "other"
click at [284, 238] on select "Current employment status Employed Student Retired Other / prefer not to answer" at bounding box center [387, 254] width 206 height 32
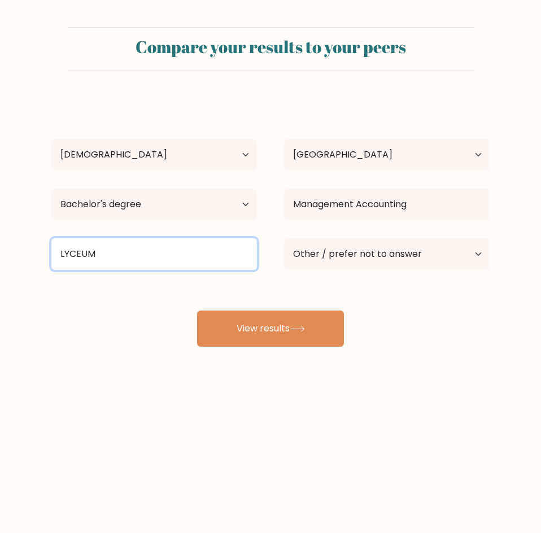
click at [95, 264] on input "LYCEUM" at bounding box center [154, 254] width 206 height 32
click at [114, 259] on input "LYCEUM" at bounding box center [154, 254] width 206 height 32
drag, startPoint x: 114, startPoint y: 257, endPoint x: -19, endPoint y: 251, distance: 133.4
click at [0, 251] on html "Compare your results to your peers Raizal Daga Age Under 18 years old 18-24 yea…" at bounding box center [270, 266] width 541 height 533
type input "l"
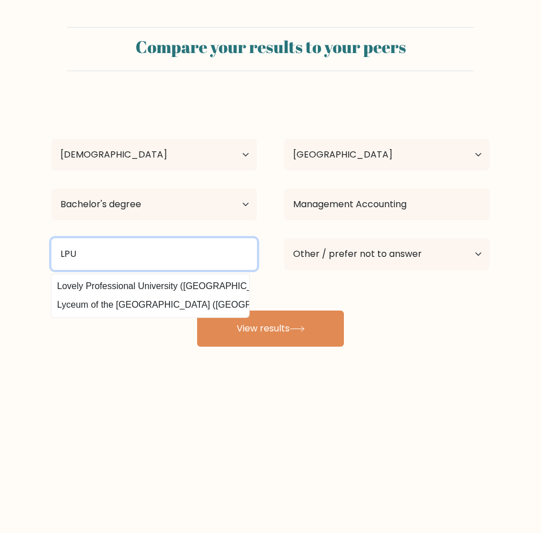
scroll to position [0, 11]
click at [107, 245] on input "LPU" at bounding box center [154, 254] width 206 height 32
type input "L"
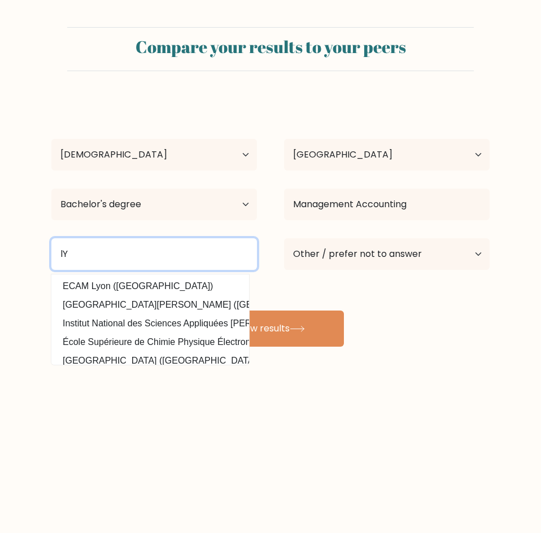
type input "l"
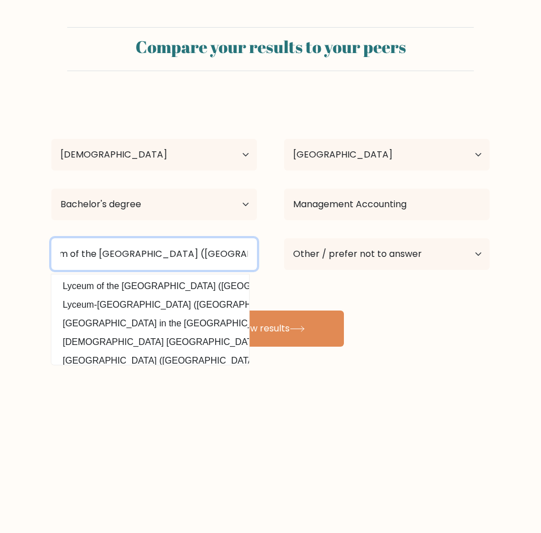
scroll to position [0, 31]
type input "Lyceum of the Philippines University (Philippines)"
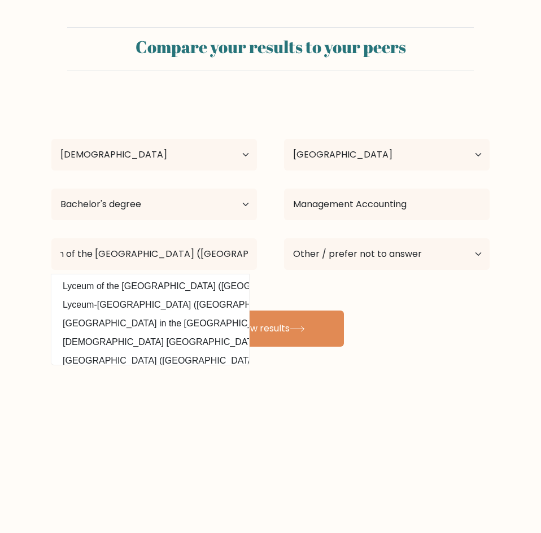
scroll to position [0, 0]
click at [480, 407] on div "Compare your results to your peers Raizal Daga Age Under 18 years old 18-24 yea…" at bounding box center [270, 214] width 541 height 428
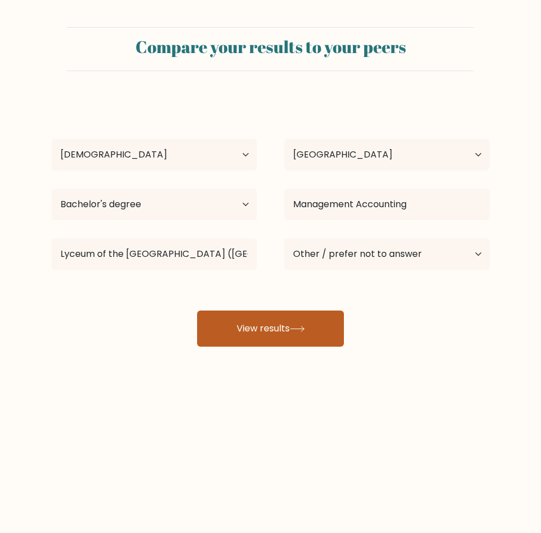
click at [276, 323] on button "View results" at bounding box center [270, 329] width 147 height 36
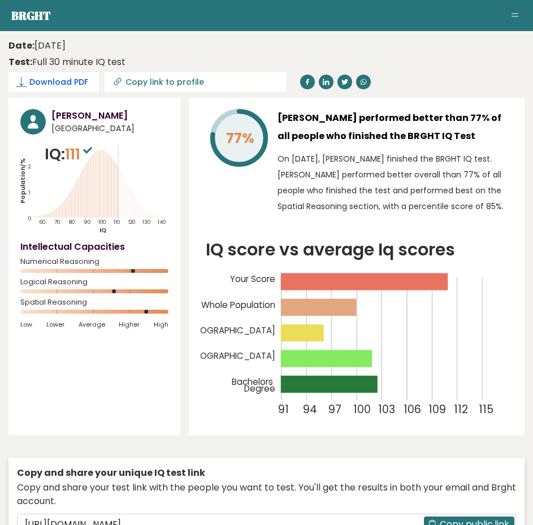
click at [67, 77] on span "Download PDF" at bounding box center [58, 82] width 59 height 12
